Goal: Task Accomplishment & Management: Manage account settings

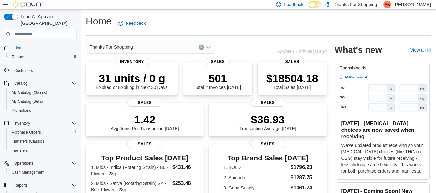
click at [34, 130] on span "Purchase Orders" at bounding box center [26, 133] width 29 height 8
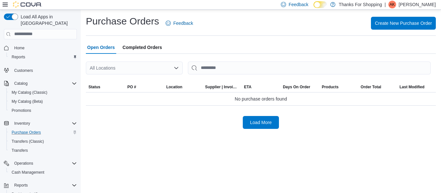
click at [111, 69] on div "All Locations" at bounding box center [134, 68] width 97 height 13
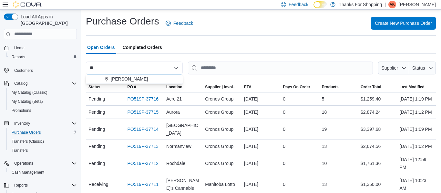
type input "**"
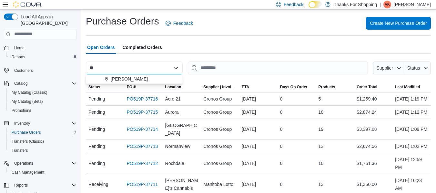
click at [131, 77] on div "[PERSON_NAME]" at bounding box center [138, 79] width 81 height 6
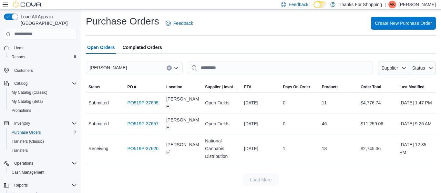
click at [405, 1] on p "[PERSON_NAME]" at bounding box center [417, 5] width 37 height 8
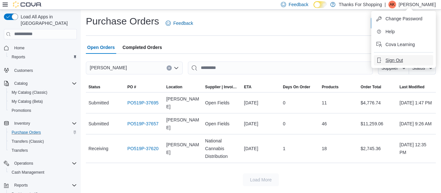
click at [398, 57] on button "Sign Out" at bounding box center [403, 60] width 59 height 10
